Goal: Transaction & Acquisition: Purchase product/service

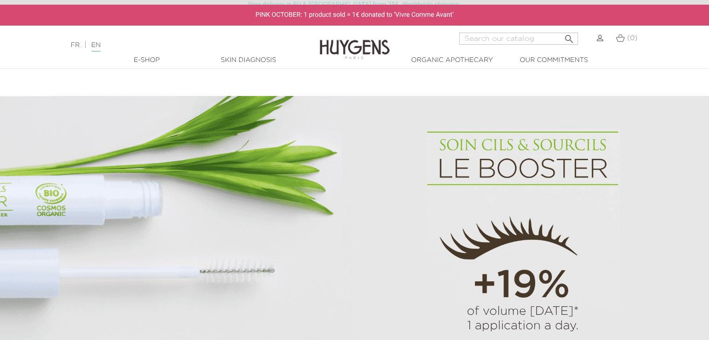
scroll to position [420, 0]
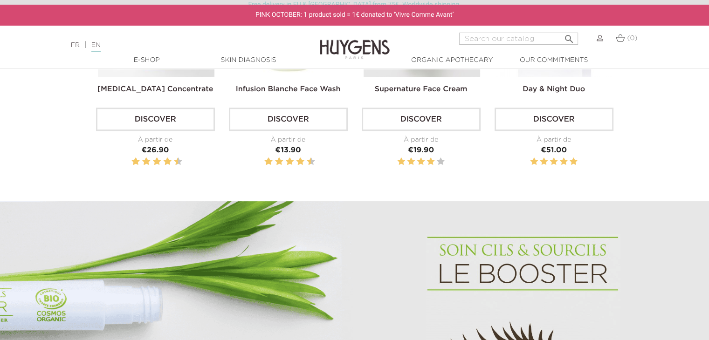
click at [312, 122] on link "Discover" at bounding box center [288, 119] width 119 height 23
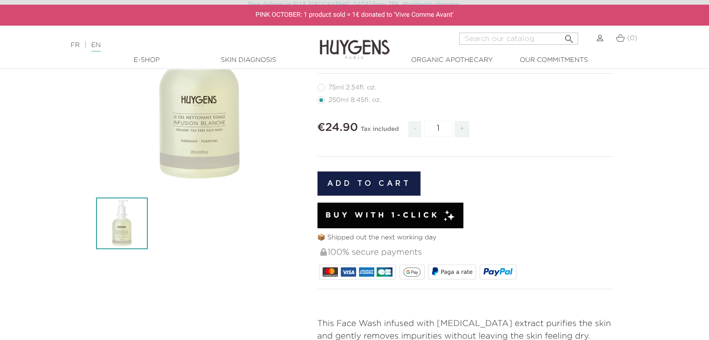
click at [356, 215] on span "Buy with 1-Click" at bounding box center [382, 215] width 114 height 11
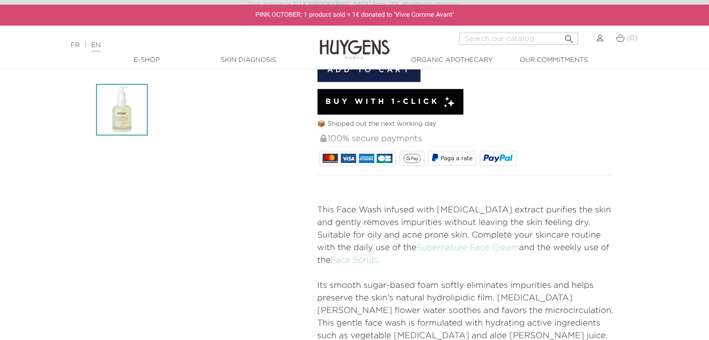
scroll to position [140, 0]
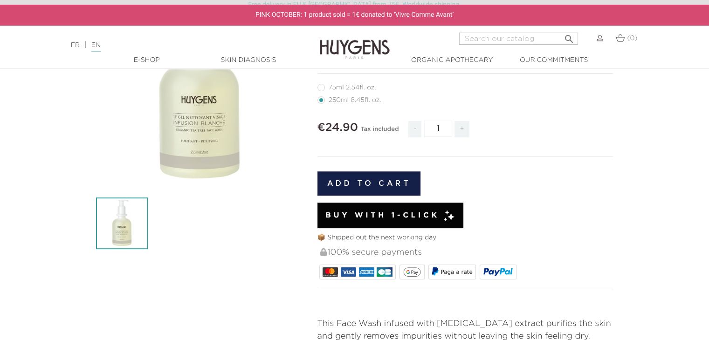
click at [371, 181] on button "Add to cart" at bounding box center [370, 184] width 104 height 24
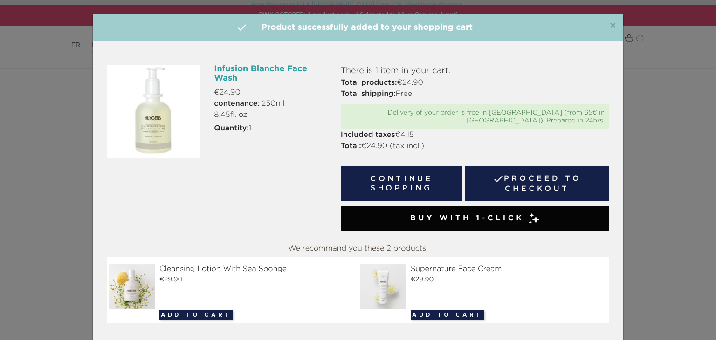
click at [390, 174] on button "Continue shopping" at bounding box center [402, 183] width 122 height 35
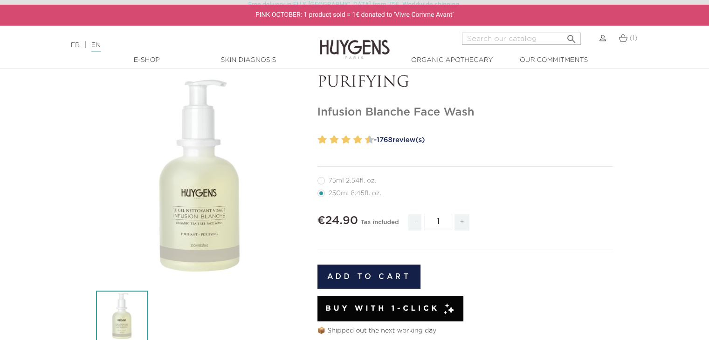
scroll to position [0, 0]
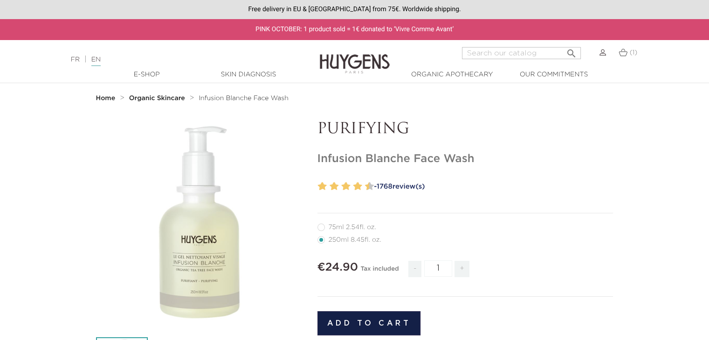
click at [155, 100] on strong "Organic Skincare" at bounding box center [157, 98] width 56 height 7
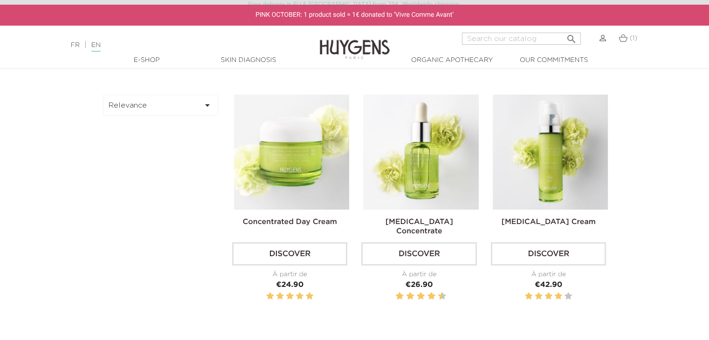
scroll to position [280, 0]
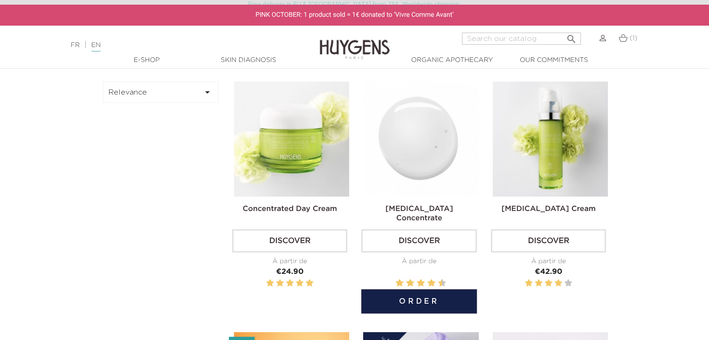
click at [421, 173] on img at bounding box center [420, 139] width 115 height 115
